Goal: Task Accomplishment & Management: Complete application form

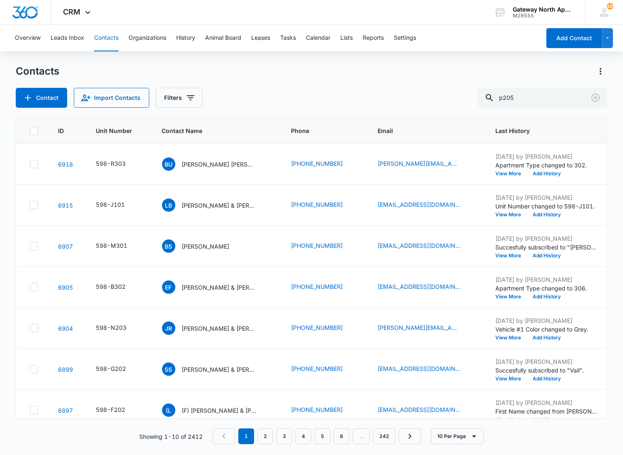
type input "p205"
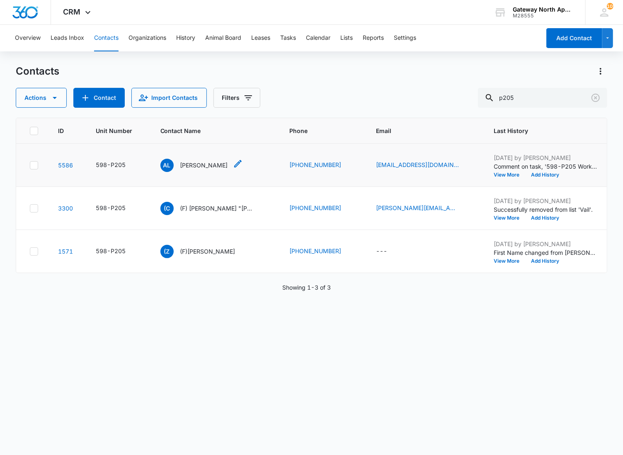
click at [194, 165] on p "[PERSON_NAME]" at bounding box center [204, 165] width 48 height 9
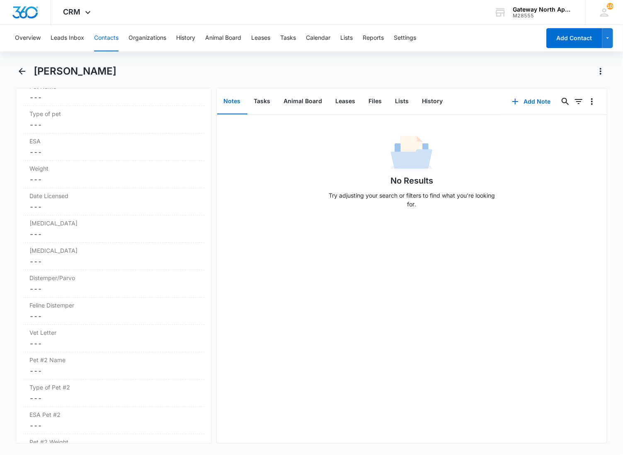
scroll to position [1429, 0]
click at [254, 105] on button "Tasks" at bounding box center [263, 102] width 30 height 26
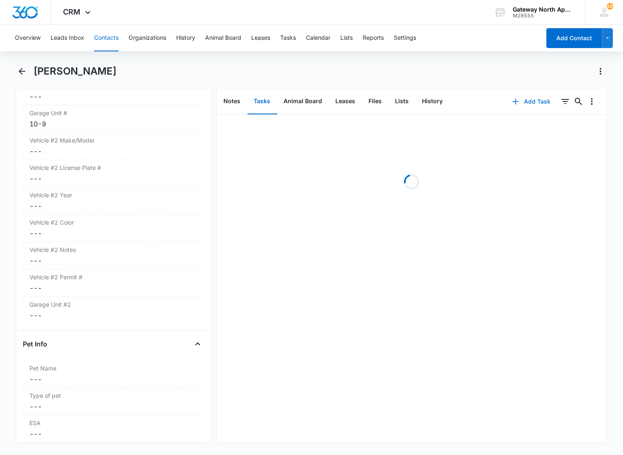
click at [528, 96] on button "Add Task" at bounding box center [531, 102] width 55 height 20
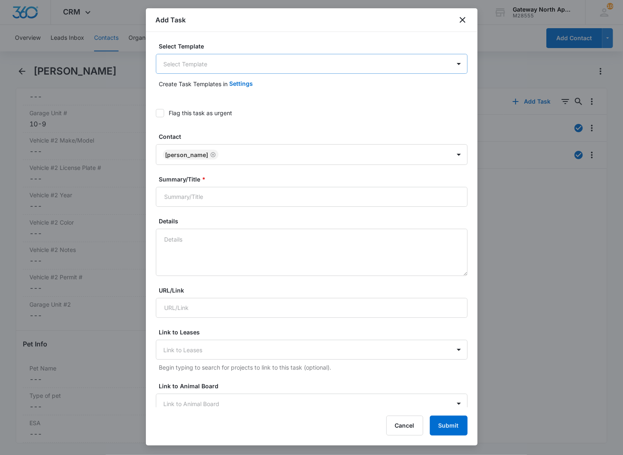
click at [182, 57] on body "CRM Apps Reputation Websites Forms CRM Email Social Content Ads Intelligence Fi…" at bounding box center [311, 227] width 623 height 455
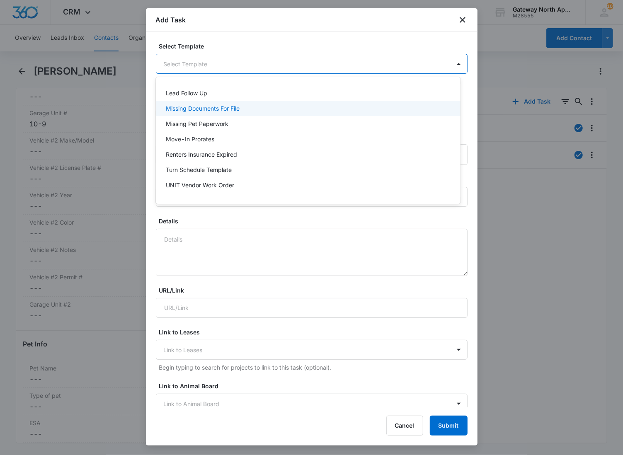
scroll to position [73, 0]
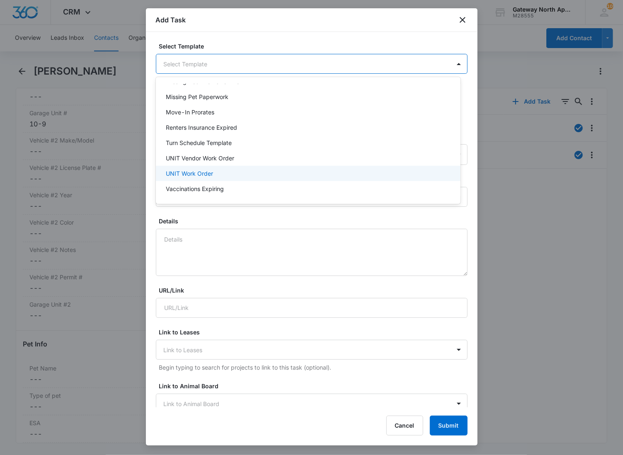
click at [201, 173] on p "UNIT Work Order" at bounding box center [189, 173] width 47 height 9
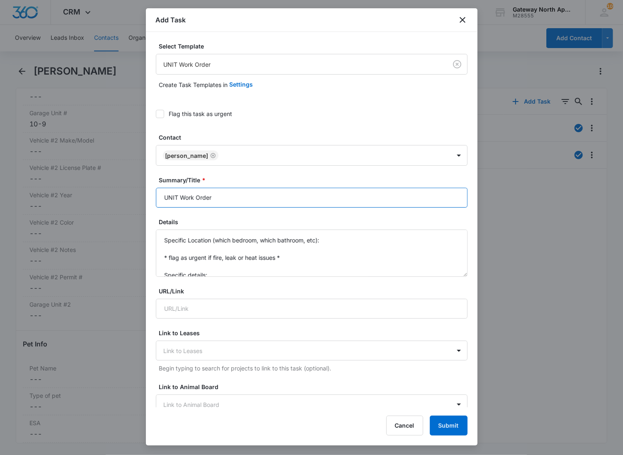
drag, startPoint x: 178, startPoint y: 198, endPoint x: 97, endPoint y: 158, distance: 90.0
click at [91, 191] on body "CRM Apps Reputation Websites Forms CRM Email Social Content Ads Intelligence Fi…" at bounding box center [311, 227] width 623 height 455
type input "P205 Work Order"
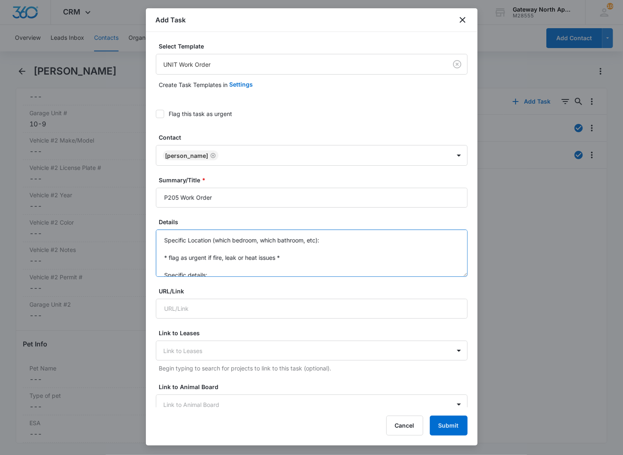
drag, startPoint x: 212, startPoint y: 274, endPoint x: 162, endPoint y: 221, distance: 73.1
click at [162, 221] on div "Details Specific Location (which bedroom, which bathroom, etc): * flag as urgen…" at bounding box center [312, 247] width 312 height 59
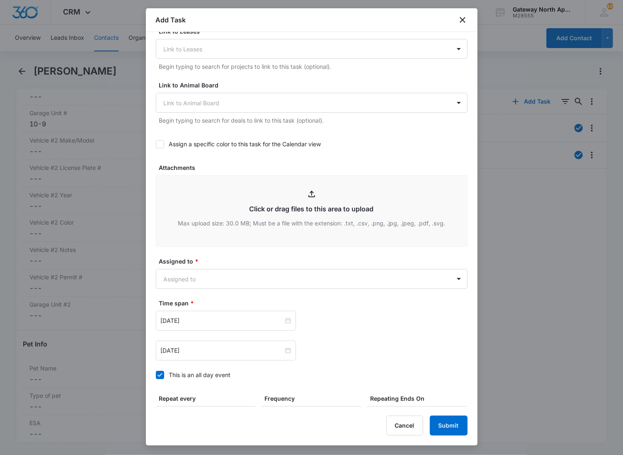
scroll to position [391, 0]
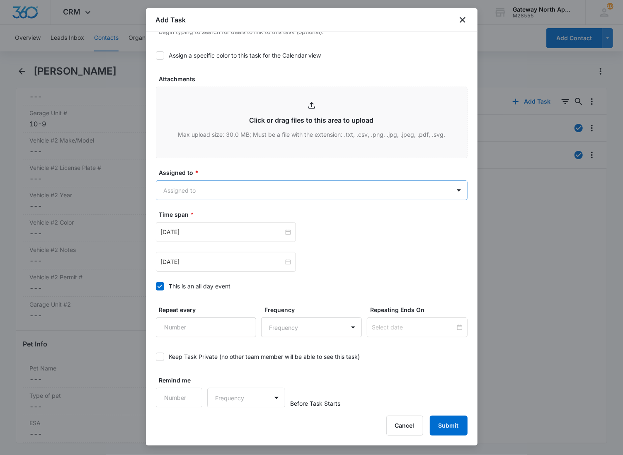
type textarea "Tenant asked if you could replace the lightbulb in the bathroom near the tub an…"
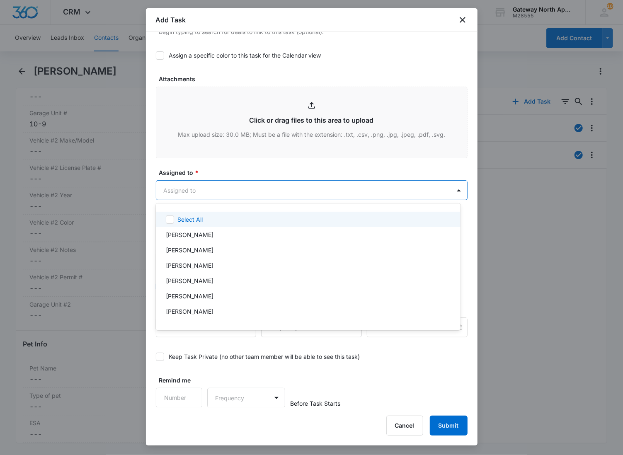
click at [193, 185] on body "CRM Apps Reputation Websites Forms CRM Email Social Content Ads Intelligence Fi…" at bounding box center [311, 227] width 623 height 455
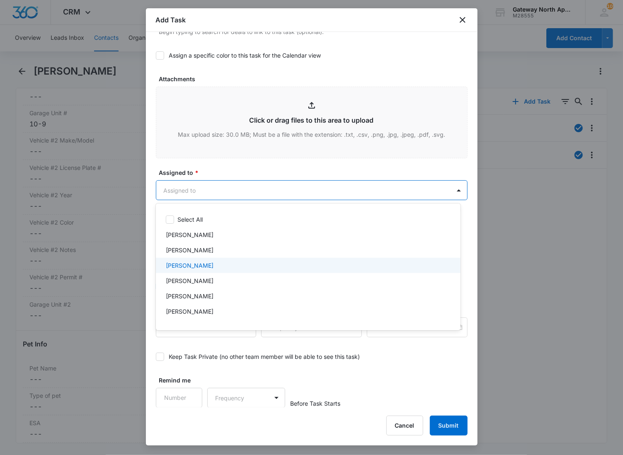
click at [185, 264] on p "[PERSON_NAME]" at bounding box center [190, 265] width 48 height 9
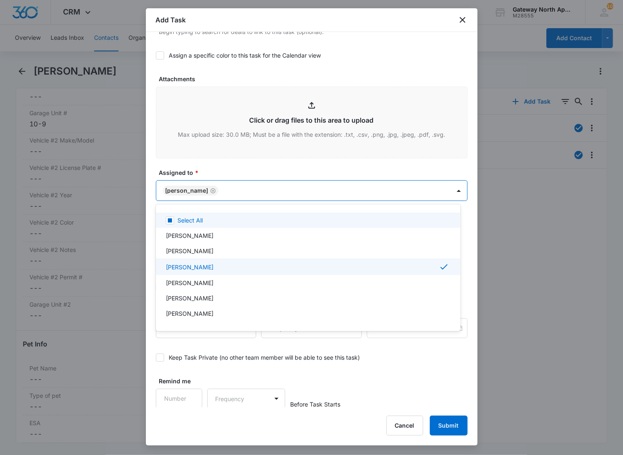
click at [224, 194] on div at bounding box center [311, 227] width 623 height 455
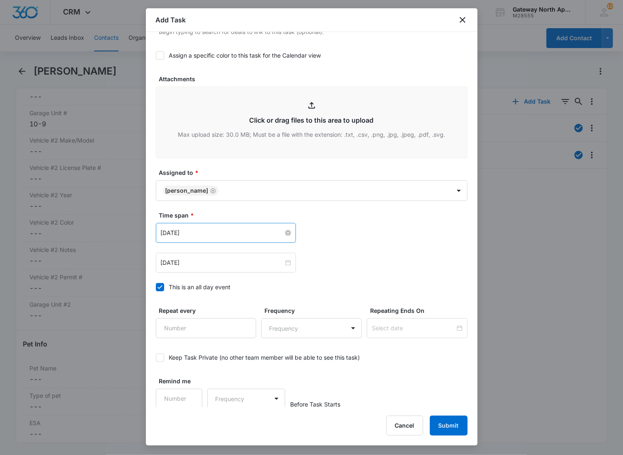
click at [237, 231] on input "[DATE]" at bounding box center [222, 233] width 123 height 9
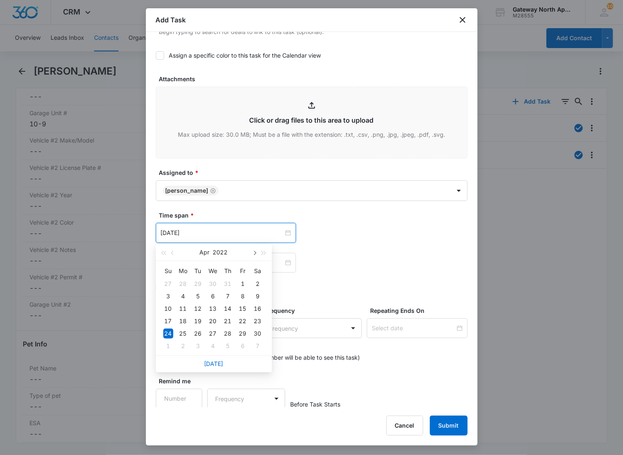
click at [253, 256] on button "button" at bounding box center [254, 252] width 9 height 17
click at [208, 358] on div "[DATE]" at bounding box center [214, 364] width 116 height 17
click at [211, 365] on link "[DATE]" at bounding box center [213, 363] width 19 height 7
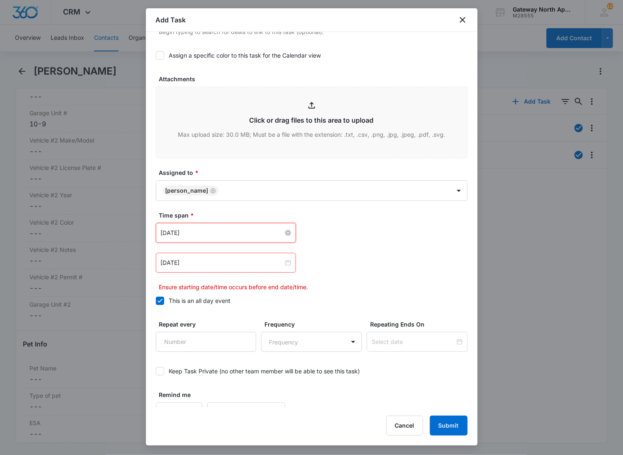
click at [226, 232] on input "[DATE]" at bounding box center [222, 233] width 123 height 9
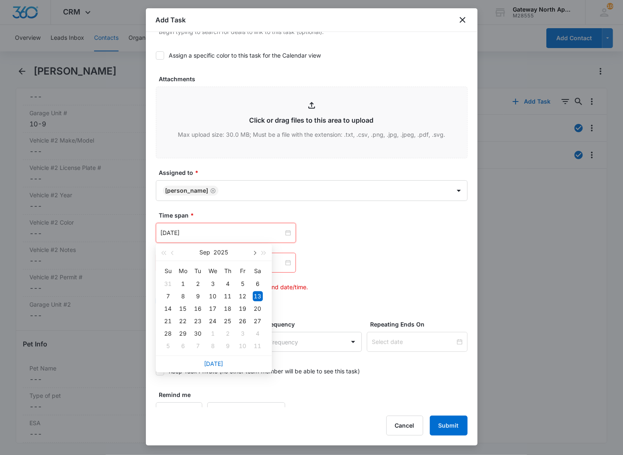
click at [258, 253] on button "button" at bounding box center [254, 252] width 9 height 17
type input "[DATE]"
click at [200, 324] on div "21" at bounding box center [198, 321] width 10 height 10
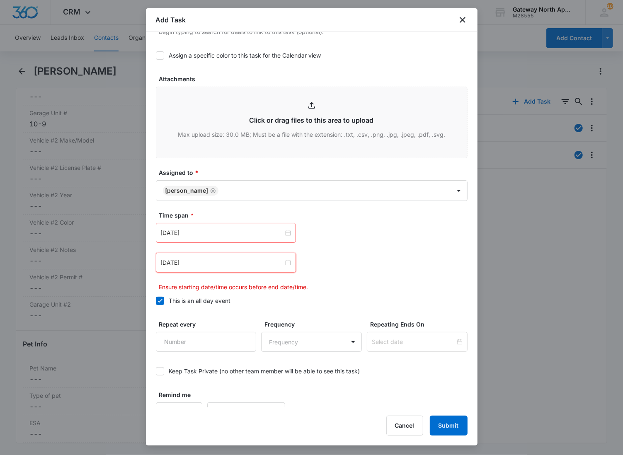
drag, startPoint x: 212, startPoint y: 259, endPoint x: 212, endPoint y: 280, distance: 20.7
click at [212, 259] on input "[DATE]" at bounding box center [222, 262] width 123 height 9
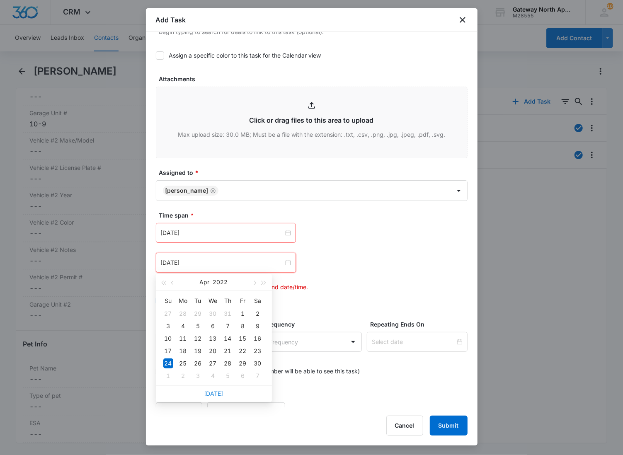
click at [213, 393] on link "[DATE]" at bounding box center [213, 393] width 19 height 7
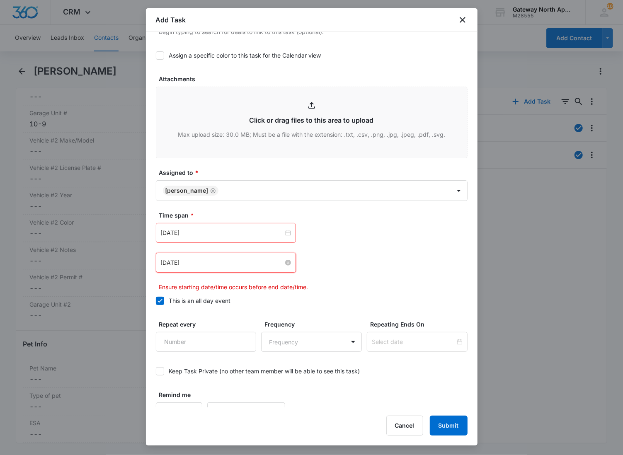
click at [208, 262] on input "[DATE]" at bounding box center [222, 262] width 123 height 9
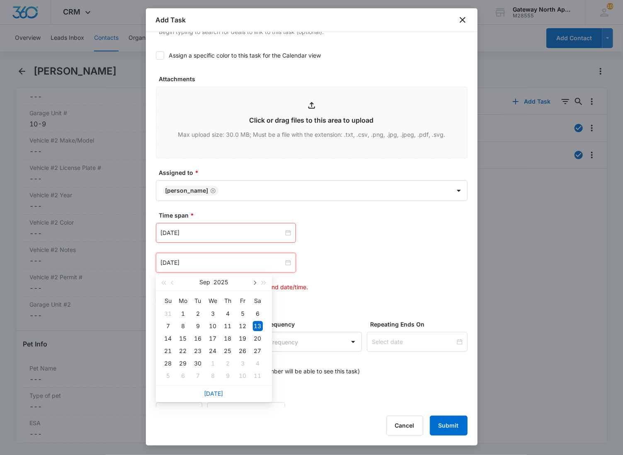
click at [254, 284] on span "button" at bounding box center [255, 283] width 4 height 4
type input "[DATE]"
click at [195, 350] on div "21" at bounding box center [198, 351] width 10 height 10
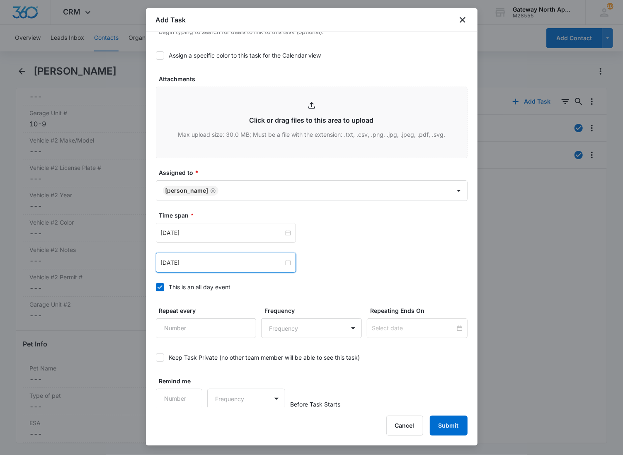
scroll to position [392, 0]
click at [441, 426] on button "Submit" at bounding box center [449, 426] width 38 height 20
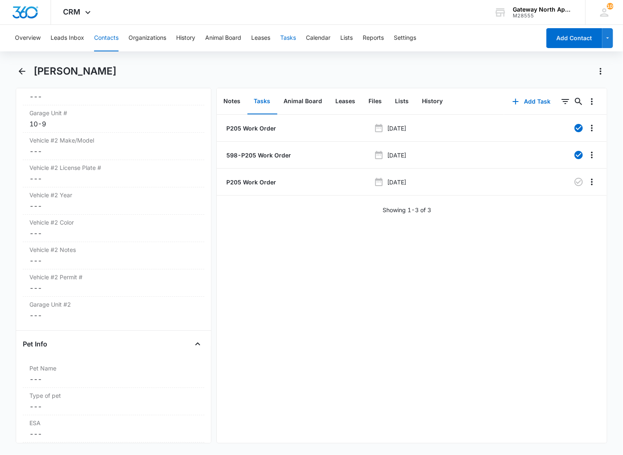
click at [294, 35] on button "Tasks" at bounding box center [288, 38] width 16 height 27
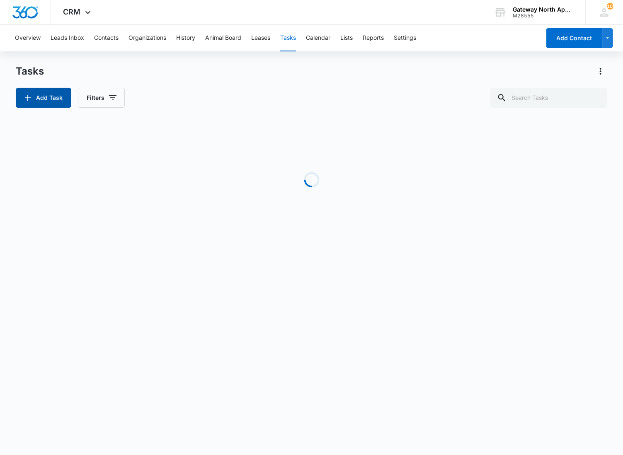
click at [50, 105] on button "Add Task" at bounding box center [44, 98] width 56 height 20
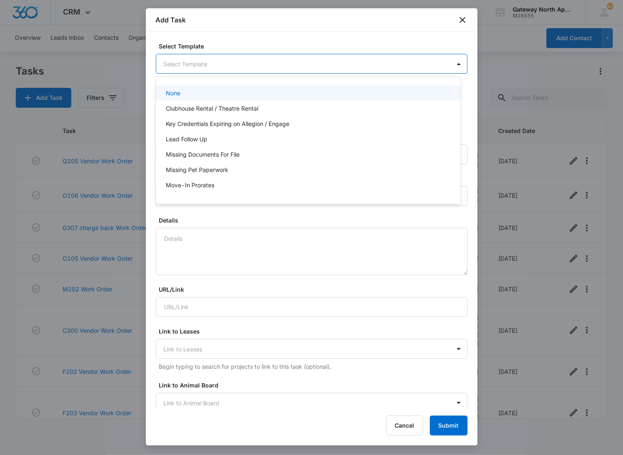
click at [194, 67] on body "CRM Apps Reputation Websites Forms CRM Email Social Content Ads Intelligence Fi…" at bounding box center [311, 227] width 623 height 455
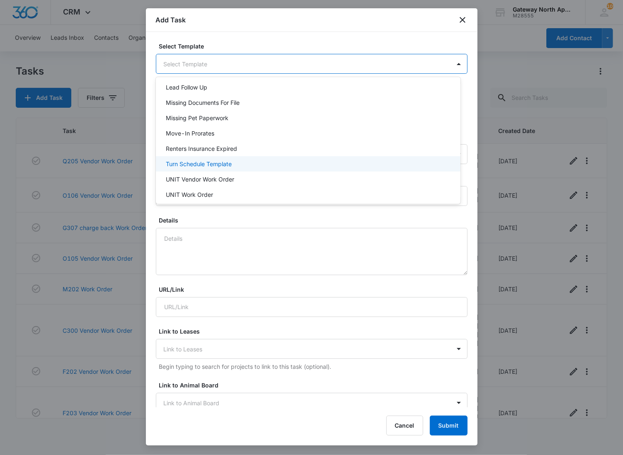
scroll to position [73, 0]
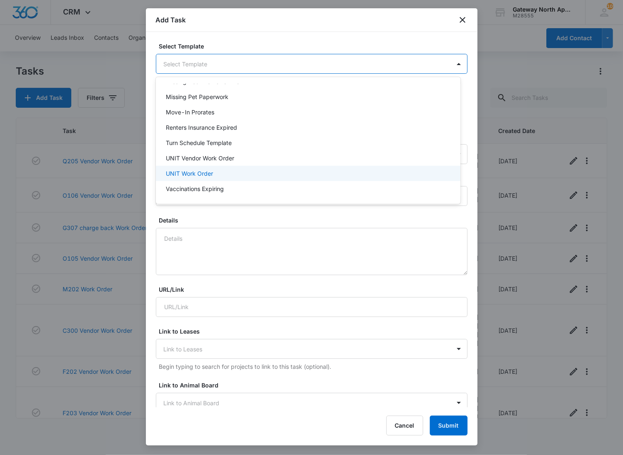
click at [197, 171] on p "UNIT Work Order" at bounding box center [189, 173] width 47 height 9
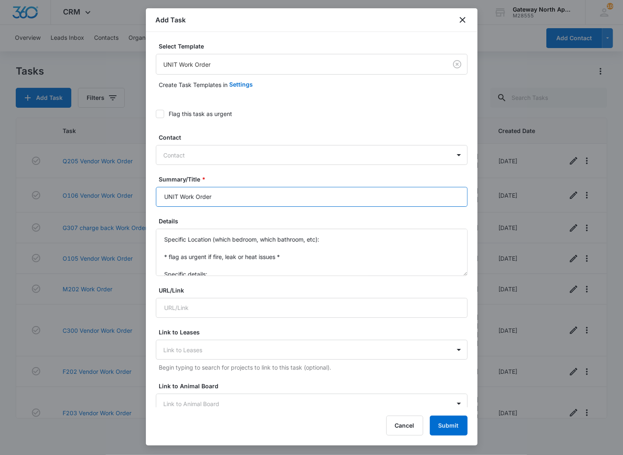
drag, startPoint x: 180, startPoint y: 194, endPoint x: 125, endPoint y: 204, distance: 55.7
click at [126, 205] on body "CRM Apps Reputation Websites Forms CRM Email Social Content Ads Intelligence Fi…" at bounding box center [311, 227] width 623 height 455
type input "Garage 11-16 Work Order"
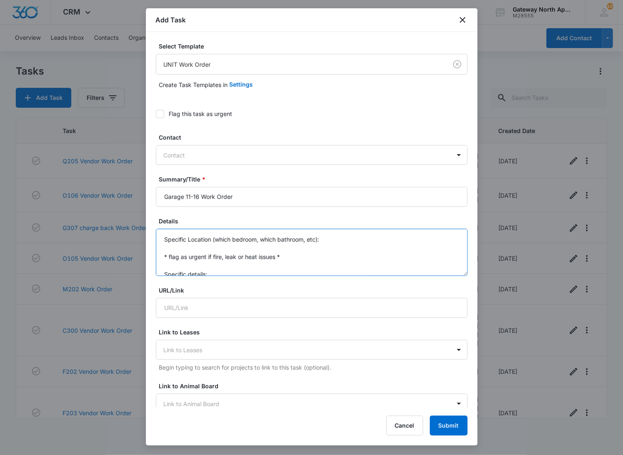
scroll to position [0, 0]
drag, startPoint x: 220, startPoint y: 272, endPoint x: 144, endPoint y: 226, distance: 89.5
click at [146, 229] on div "Select Template UNIT Work Order Create Task Templates in Settings Flag this tas…" at bounding box center [312, 220] width 332 height 376
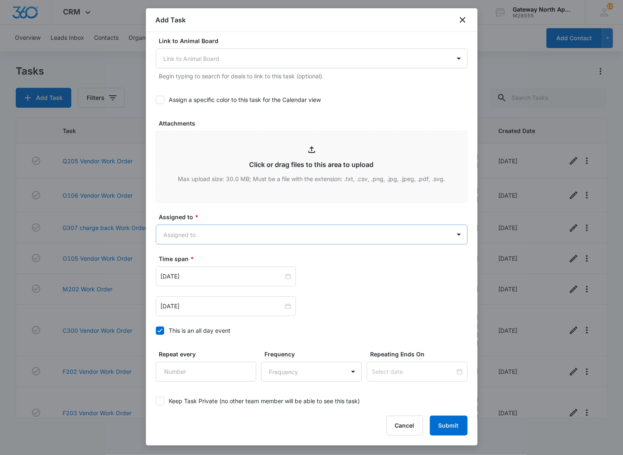
scroll to position [368, 0]
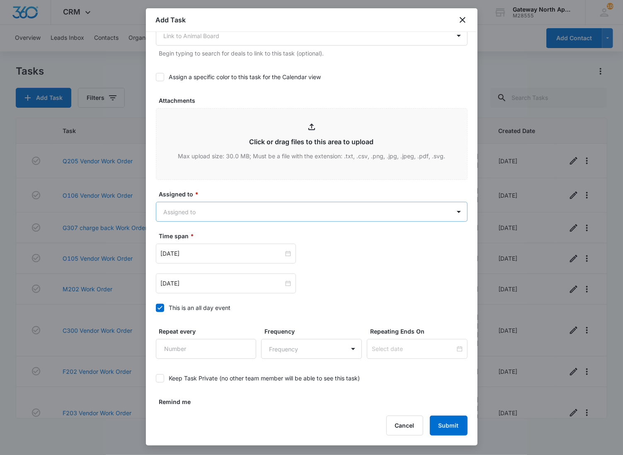
type textarea "Tenant switched garages 9/13, please inspect 11-16."
click at [208, 213] on body "CRM Apps Reputation Websites Forms CRM Email Social Content Ads Intelligence Fi…" at bounding box center [311, 227] width 623 height 455
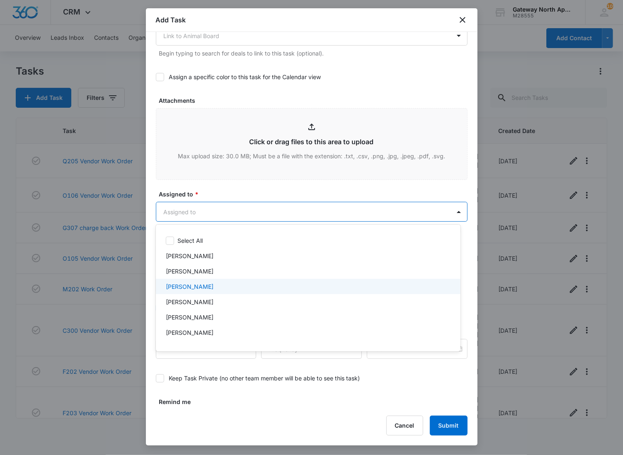
click at [204, 285] on p "[PERSON_NAME]" at bounding box center [190, 286] width 48 height 9
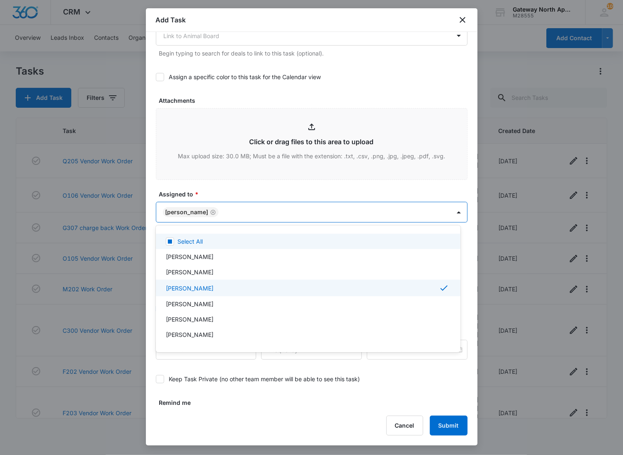
click at [234, 216] on div at bounding box center [311, 227] width 623 height 455
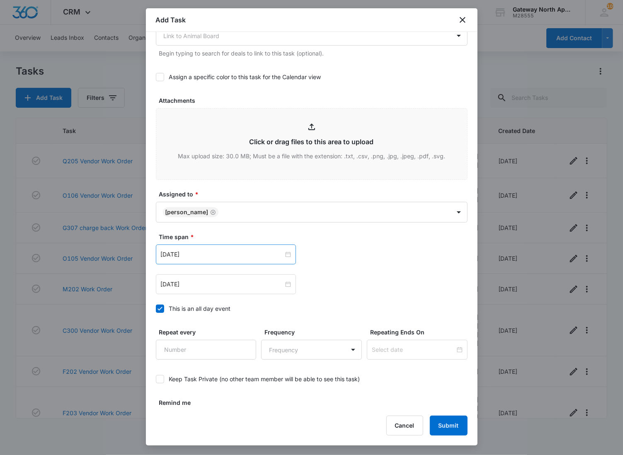
click at [243, 260] on div "[DATE]" at bounding box center [226, 255] width 140 height 20
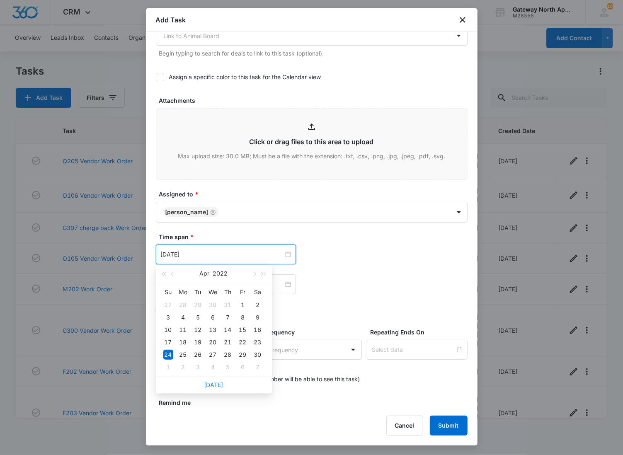
click at [213, 383] on link "[DATE]" at bounding box center [213, 385] width 19 height 7
type input "[DATE]"
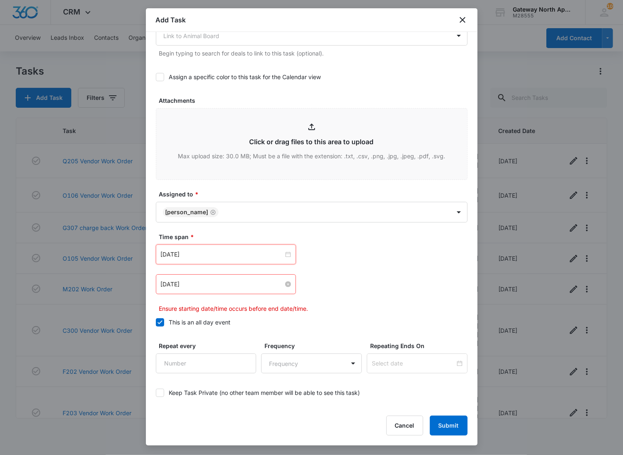
click at [248, 283] on input "[DATE]" at bounding box center [222, 284] width 123 height 9
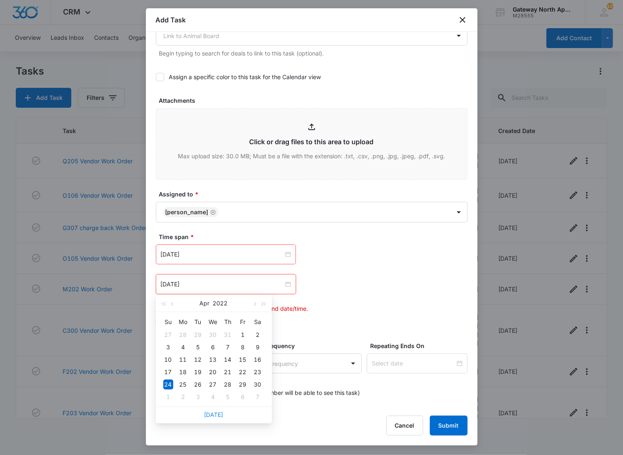
click at [213, 414] on link "[DATE]" at bounding box center [213, 414] width 19 height 7
type input "[DATE]"
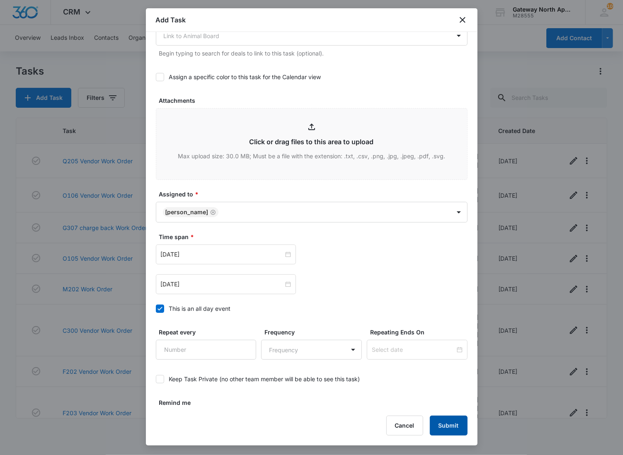
click at [453, 421] on button "Submit" at bounding box center [449, 426] width 38 height 20
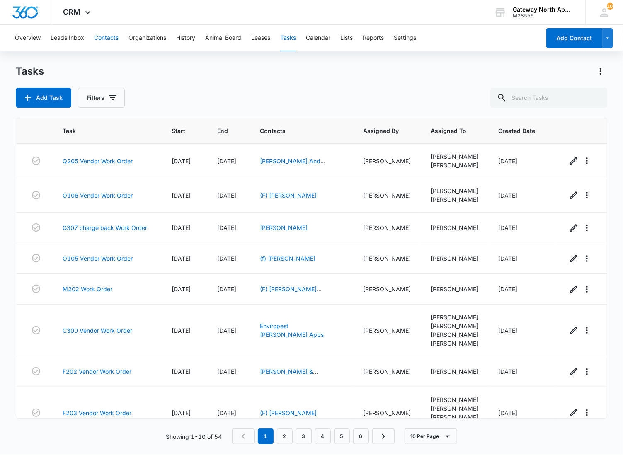
click at [111, 36] on button "Contacts" at bounding box center [106, 38] width 24 height 27
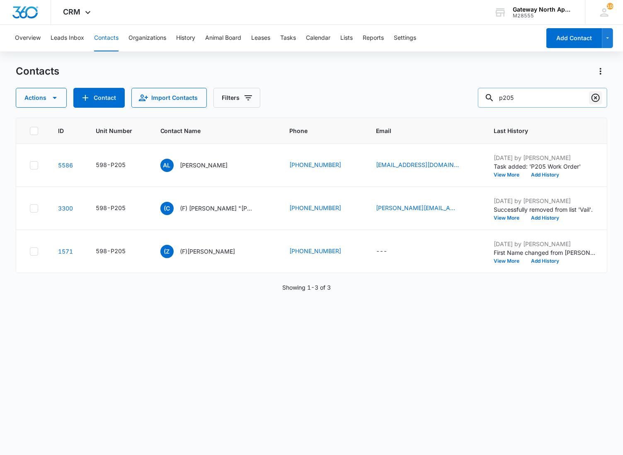
click at [597, 102] on icon "Clear" at bounding box center [596, 98] width 10 height 10
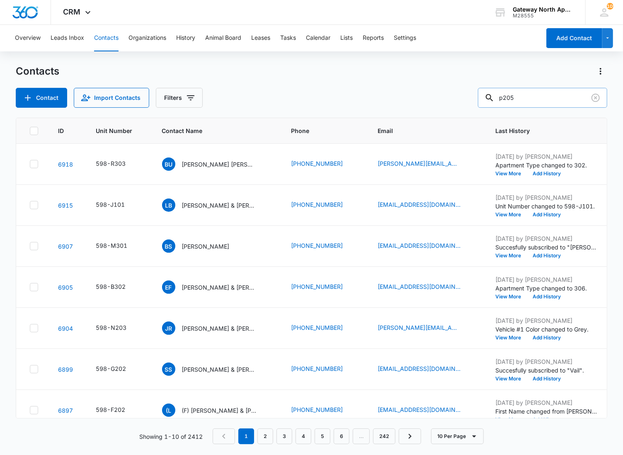
type input "p205"
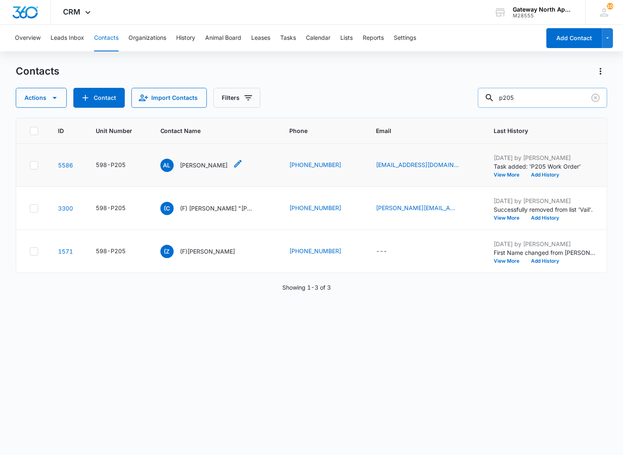
click at [195, 168] on p "[PERSON_NAME]" at bounding box center [204, 165] width 48 height 9
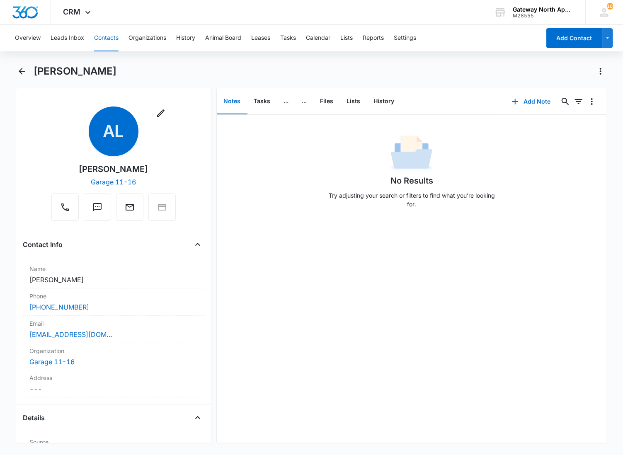
click at [319, 192] on div "No Results Try adjusting your search or filters to find what you’re looking for." at bounding box center [412, 174] width 391 height 82
click at [325, 101] on button "Files" at bounding box center [327, 102] width 27 height 26
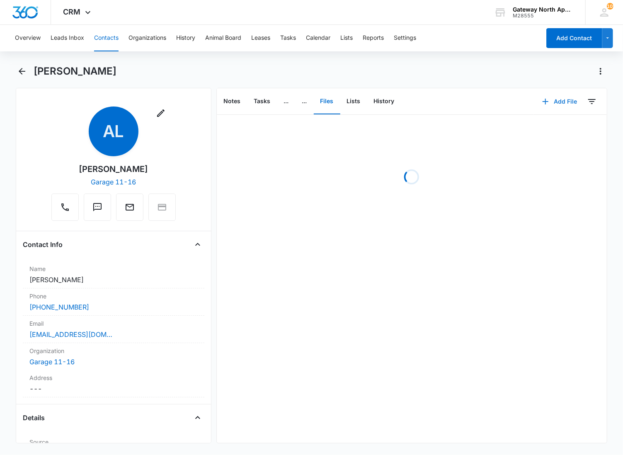
click at [553, 100] on button "Add File" at bounding box center [559, 102] width 51 height 20
click at [545, 129] on div "Upload Files" at bounding box center [548, 128] width 33 height 6
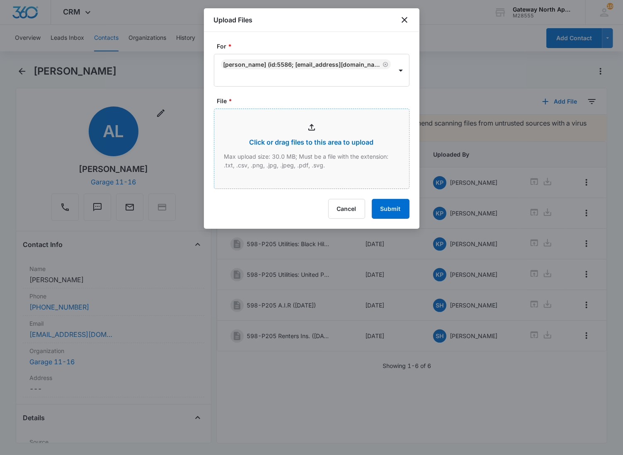
type input "C:\fakepath\Xerox Scan_09132025142549.pdf"
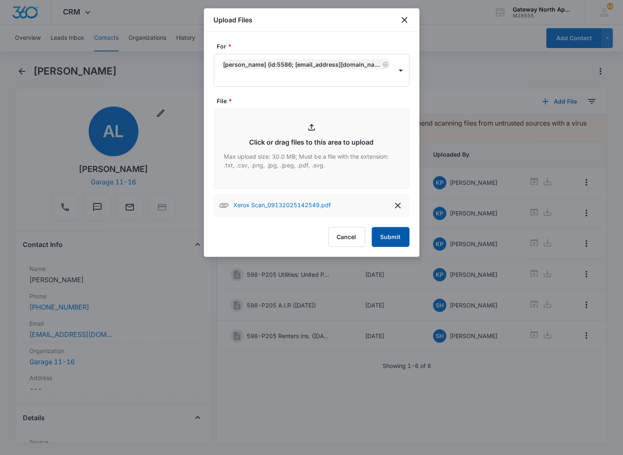
click at [390, 242] on button "Submit" at bounding box center [391, 237] width 38 height 20
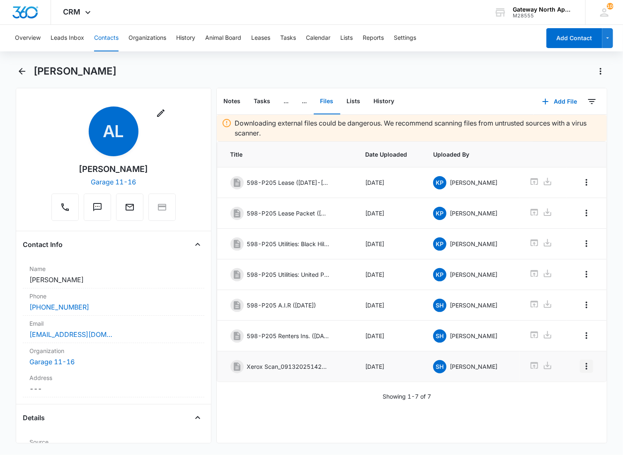
click at [582, 371] on icon "Overflow Menu" at bounding box center [587, 367] width 10 height 10
click at [557, 393] on div "Edit" at bounding box center [557, 394] width 17 height 6
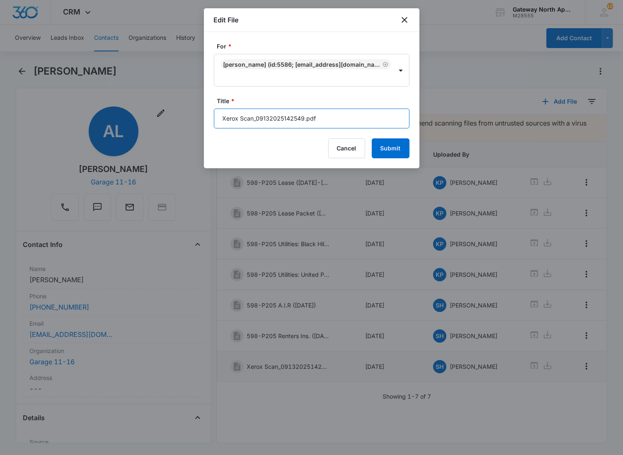
drag, startPoint x: 338, startPoint y: 124, endPoint x: 115, endPoint y: 123, distance: 223.2
click at [115, 123] on body "CRM Apps Reputation Websites Forms CRM Email Social Content Ads Intelligence Fi…" at bounding box center [311, 227] width 623 height 455
type input "598-P205 Renewal [DATE]-[DATE]"
click at [372, 139] on button "Submit" at bounding box center [391, 149] width 38 height 20
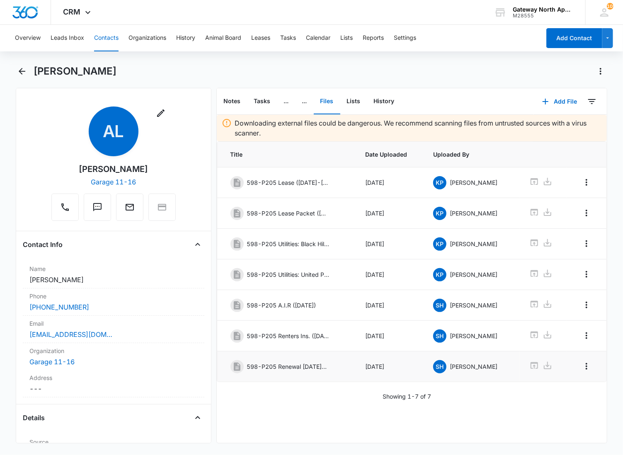
click at [312, 67] on div "[PERSON_NAME]" at bounding box center [321, 71] width 574 height 13
click at [541, 102] on icon "button" at bounding box center [546, 102] width 10 height 10
click at [536, 127] on div "Upload Files" at bounding box center [548, 128] width 33 height 6
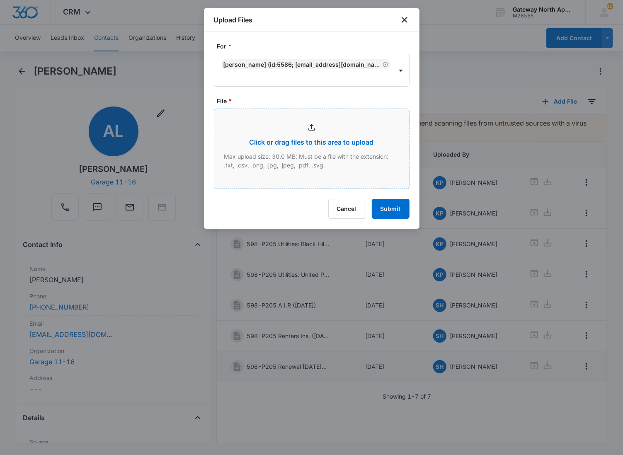
type input "C:\fakepath\Xerox Scan_09132025143227.pdf"
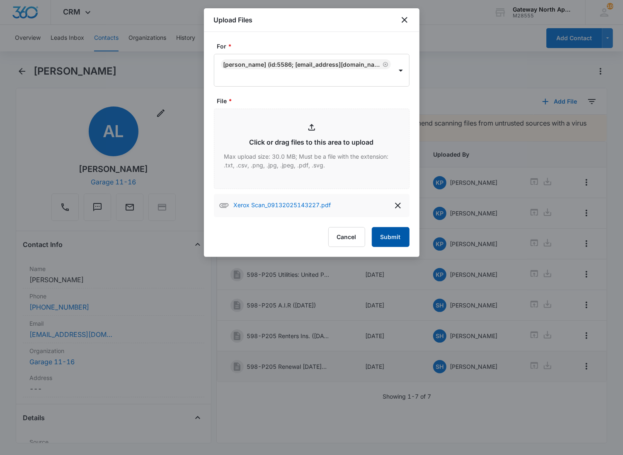
click at [393, 233] on button "Submit" at bounding box center [391, 237] width 38 height 20
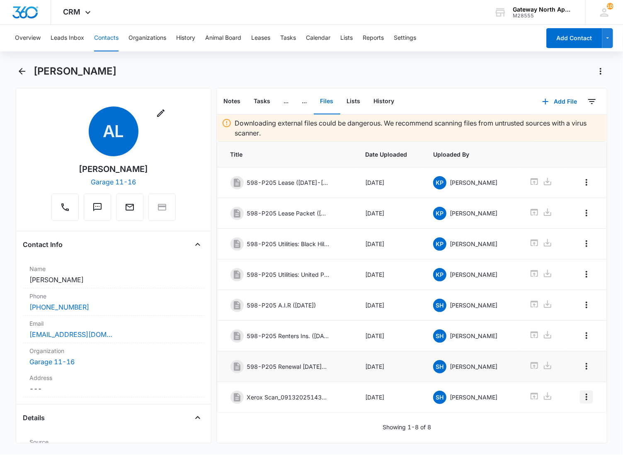
click at [582, 402] on icon "Overflow Menu" at bounding box center [587, 397] width 10 height 10
click at [567, 421] on button "Edit" at bounding box center [562, 425] width 47 height 12
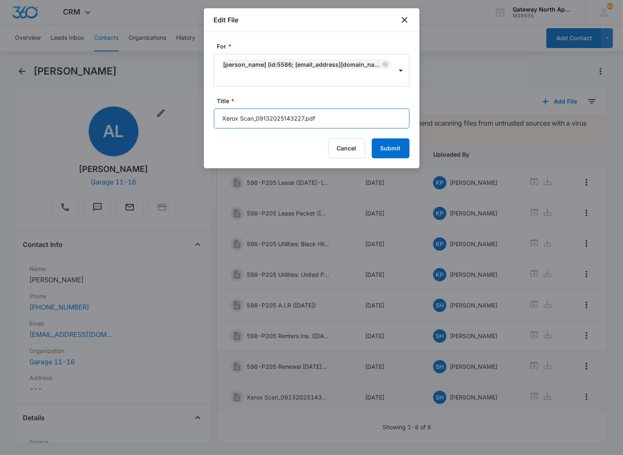
drag, startPoint x: 327, startPoint y: 121, endPoint x: 156, endPoint y: 110, distance: 170.8
click at [156, 115] on body "CRM Apps Reputation Websites Forms CRM Email Social Content Ads Intelligence Fi…" at bounding box center [311, 227] width 623 height 455
type input "598-P205 Switching Garages"
click at [372, 139] on button "Submit" at bounding box center [391, 149] width 38 height 20
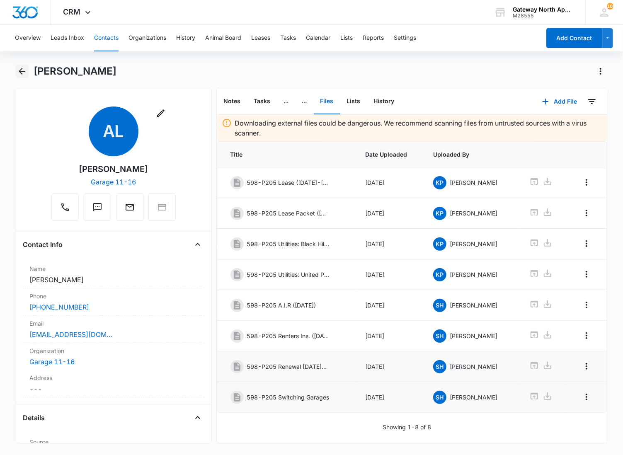
click at [24, 73] on icon "Back" at bounding box center [22, 71] width 10 height 10
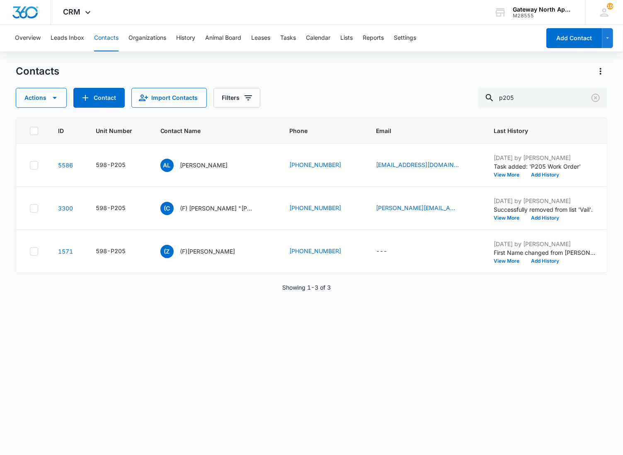
drag, startPoint x: 596, startPoint y: 96, endPoint x: 586, endPoint y: 75, distance: 23.8
click at [596, 97] on icon "Clear" at bounding box center [596, 98] width 10 height 10
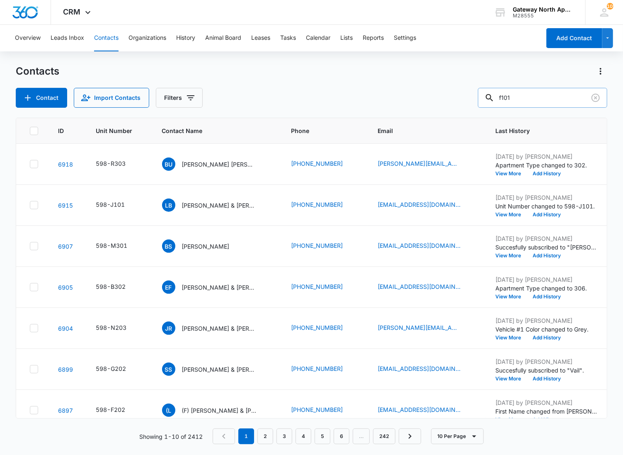
type input "f101"
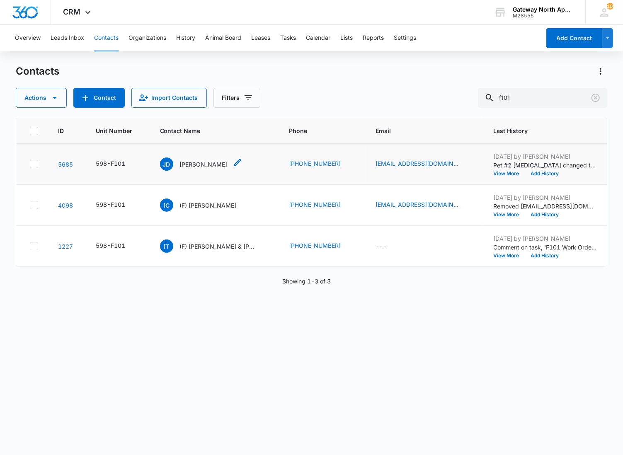
click at [196, 165] on p "[PERSON_NAME]" at bounding box center [204, 164] width 48 height 9
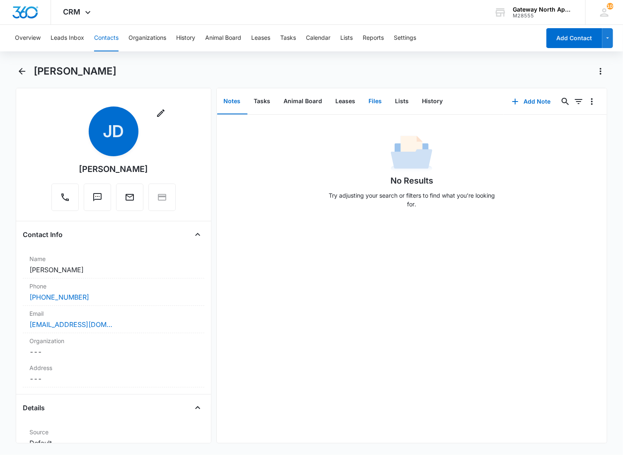
click at [367, 102] on button "Files" at bounding box center [376, 102] width 27 height 26
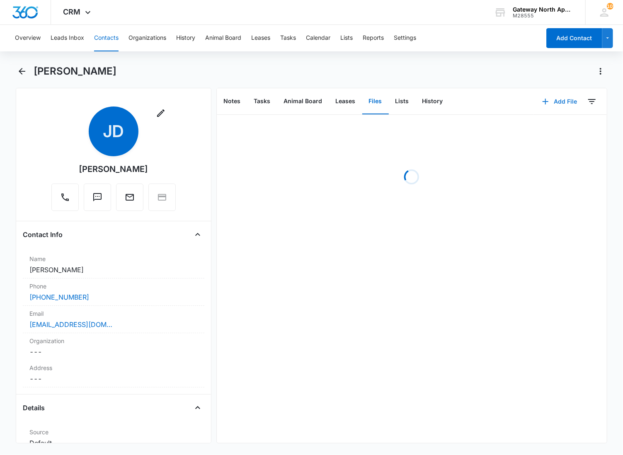
click at [545, 99] on button "Add File" at bounding box center [559, 102] width 51 height 20
click at [532, 128] on div "Upload Files" at bounding box center [548, 128] width 33 height 6
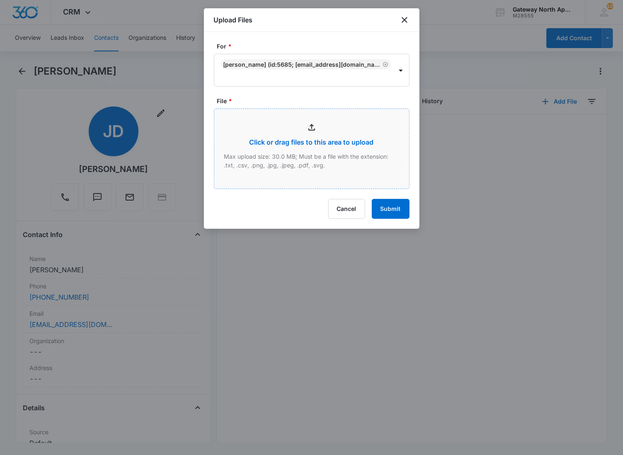
type input "C:\fakepath\F101_09132025143839.pdf"
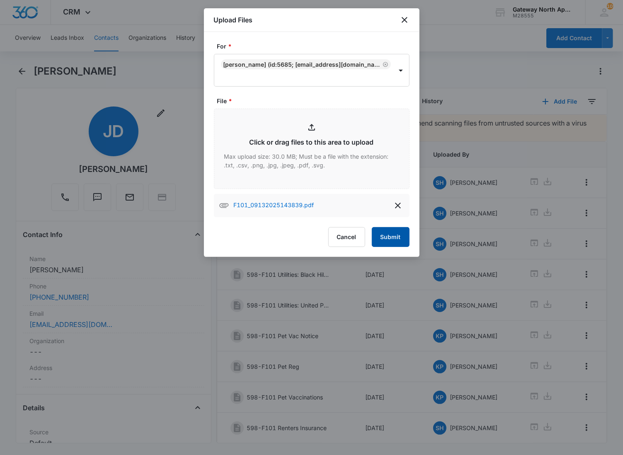
click at [392, 238] on button "Submit" at bounding box center [391, 237] width 38 height 20
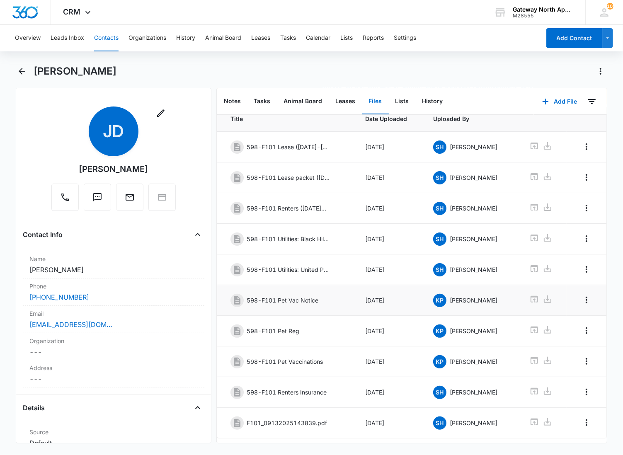
scroll to position [63, 0]
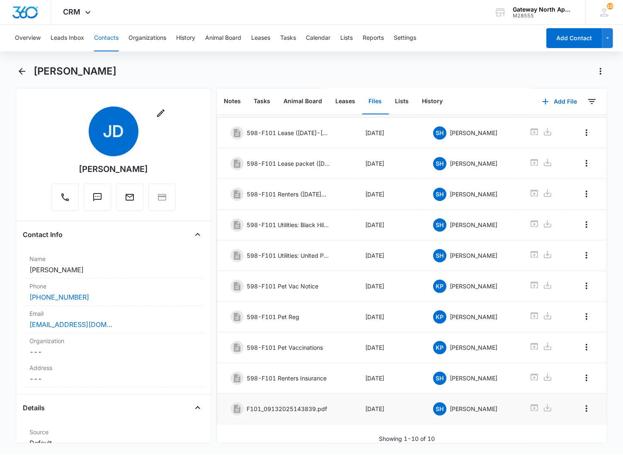
click at [577, 394] on td at bounding box center [587, 409] width 40 height 31
click at [582, 404] on icon "Overflow Menu" at bounding box center [587, 409] width 10 height 10
click at [556, 422] on div "Edit" at bounding box center [557, 425] width 17 height 6
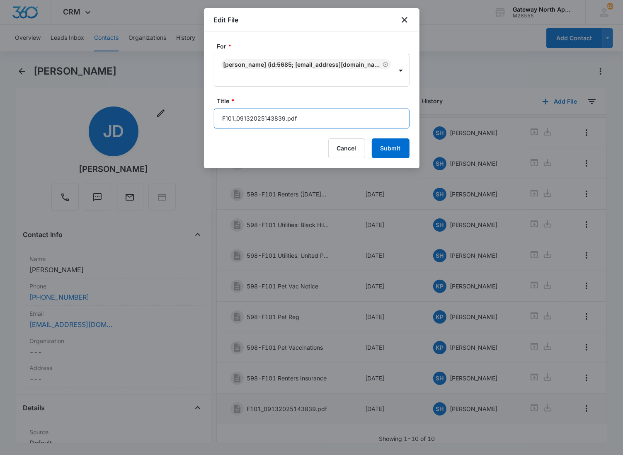
drag, startPoint x: 319, startPoint y: 128, endPoint x: 174, endPoint y: 123, distance: 144.4
click at [174, 123] on body "CRM Apps Reputation Websites Forms CRM Email Social Content Ads Intelligence Fi…" at bounding box center [311, 227] width 623 height 455
type input "598-F101 Renters Insurance"
click at [372, 139] on button "Submit" at bounding box center [391, 149] width 38 height 20
